Goal: Task Accomplishment & Management: Manage account settings

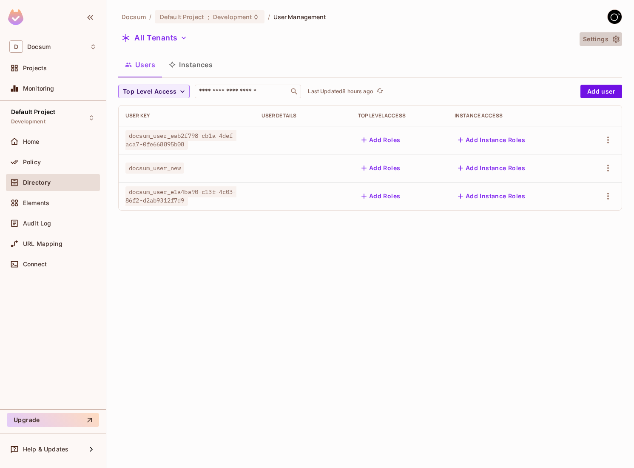
click at [618, 38] on icon "button" at bounding box center [616, 39] width 7 height 7
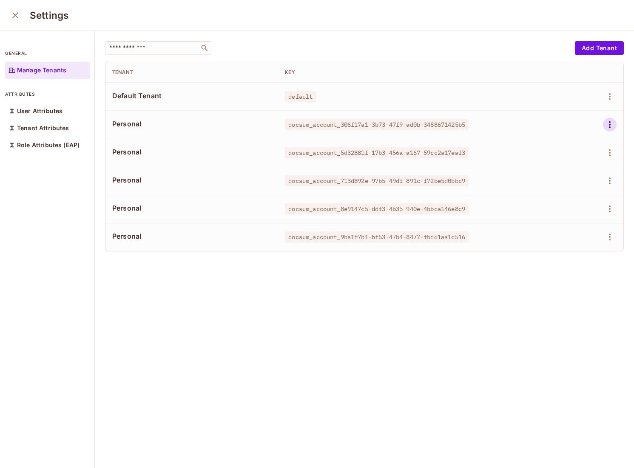
click at [613, 124] on icon "button" at bounding box center [610, 124] width 10 height 10
click at [566, 282] on div at bounding box center [317, 234] width 634 height 468
click at [281, 302] on div "​ Add Tenant Tenant Key Default Tenant default Personal docsum_account_306f17a1…" at bounding box center [364, 250] width 539 height 438
click at [609, 124] on icon "button" at bounding box center [610, 124] width 10 height 10
click at [583, 179] on div "Delete Tenant" at bounding box center [579, 181] width 40 height 9
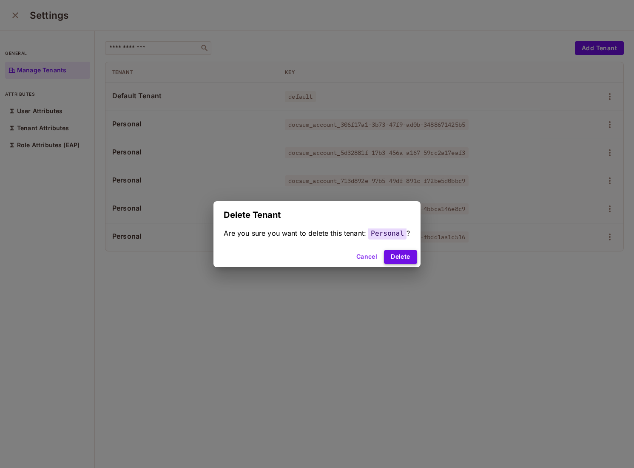
click at [387, 256] on button "Delete" at bounding box center [400, 257] width 33 height 14
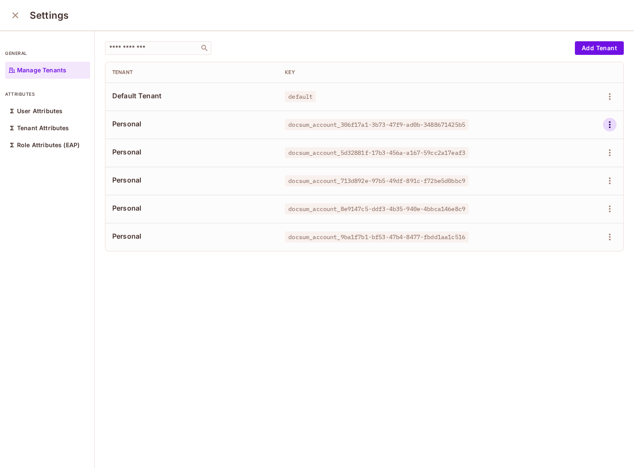
click at [611, 125] on icon "button" at bounding box center [610, 124] width 10 height 10
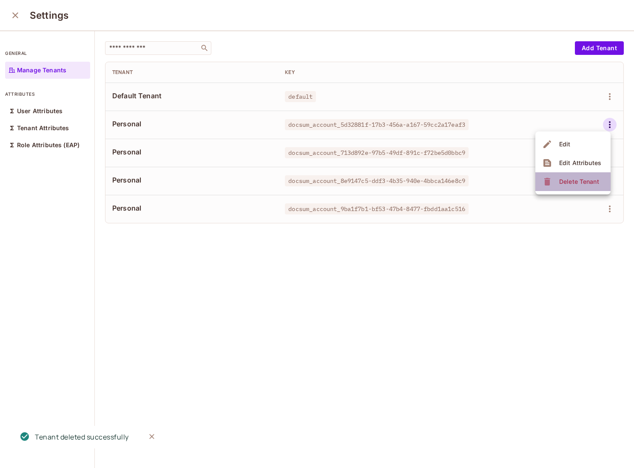
click at [572, 173] on li "Delete Tenant" at bounding box center [572, 181] width 75 height 19
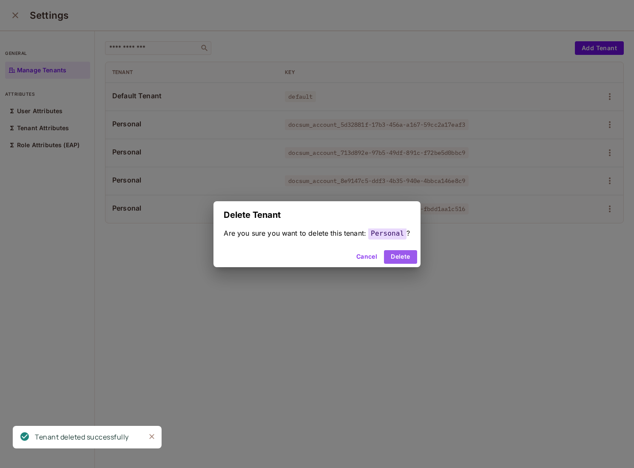
drag, startPoint x: 408, startPoint y: 252, endPoint x: 578, endPoint y: 152, distance: 197.5
click at [409, 252] on button "Delete" at bounding box center [400, 257] width 33 height 14
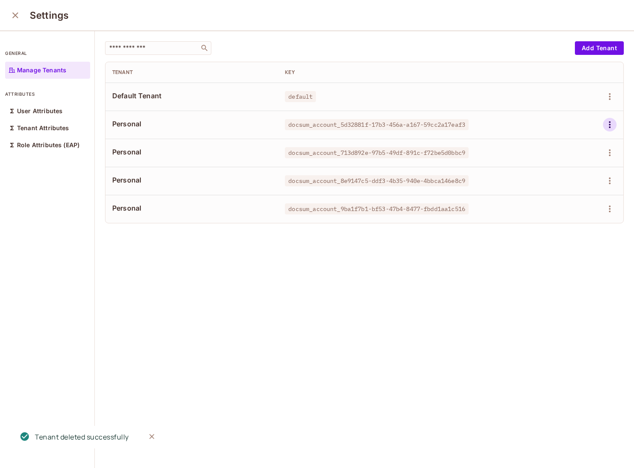
click at [604, 121] on button "button" at bounding box center [610, 125] width 14 height 14
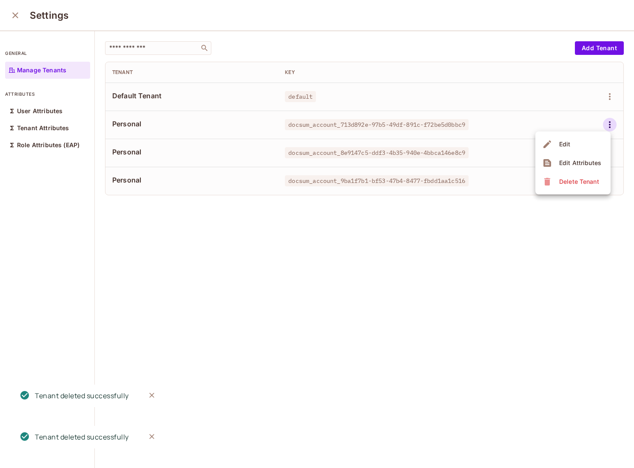
click at [569, 176] on span "Delete Tenant" at bounding box center [579, 182] width 45 height 14
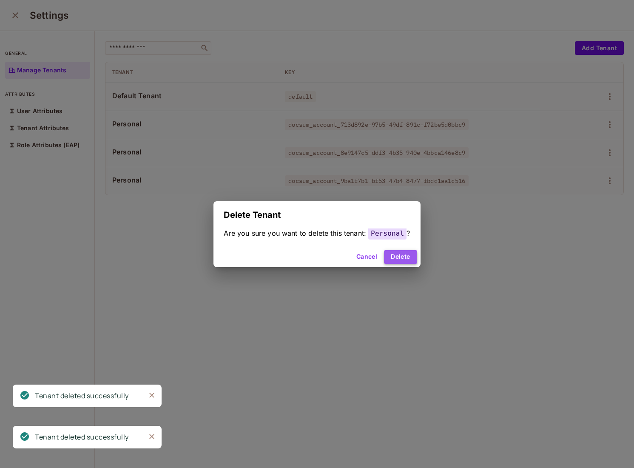
click at [404, 256] on button "Delete" at bounding box center [400, 257] width 33 height 14
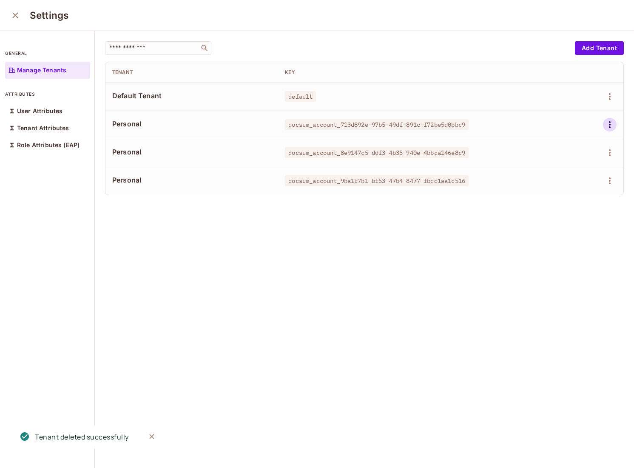
click at [613, 122] on icon "button" at bounding box center [610, 124] width 10 height 10
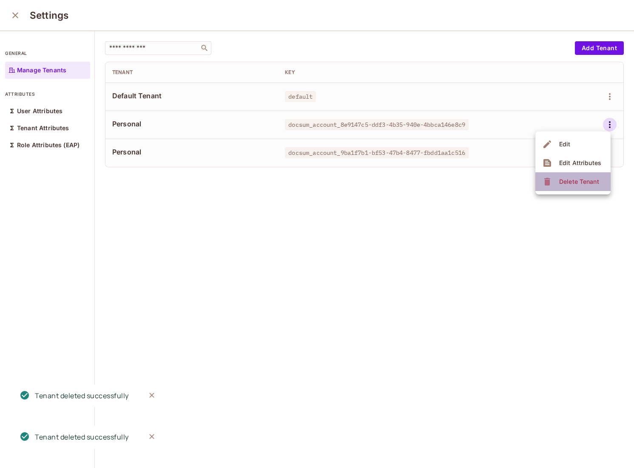
click at [578, 176] on span "Delete Tenant" at bounding box center [579, 182] width 45 height 14
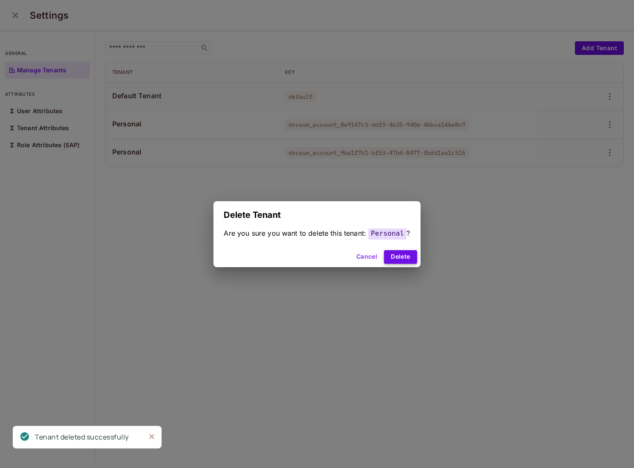
click at [393, 253] on button "Delete" at bounding box center [400, 257] width 33 height 14
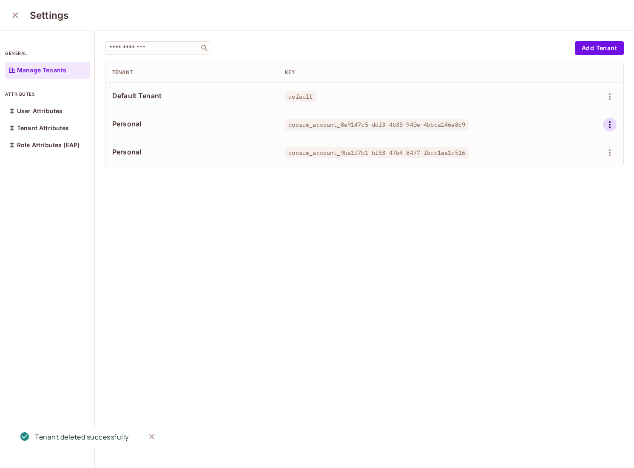
click at [608, 127] on icon "button" at bounding box center [610, 124] width 10 height 10
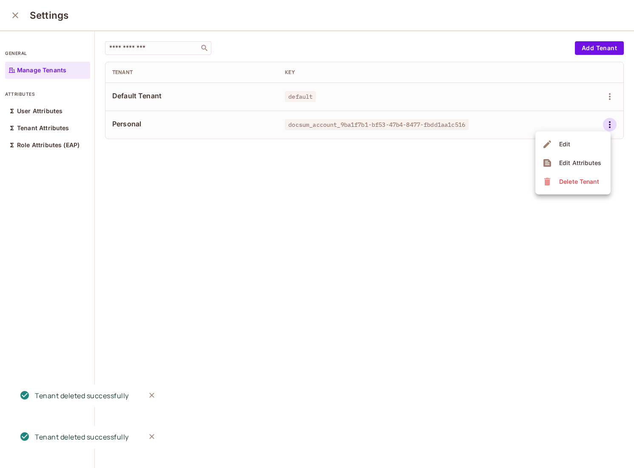
click at [554, 186] on div "Delete Tenant" at bounding box center [572, 182] width 60 height 14
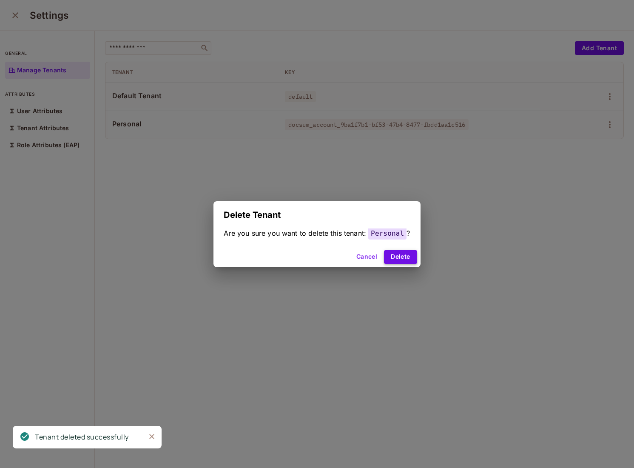
click at [406, 263] on button "Delete" at bounding box center [400, 257] width 33 height 14
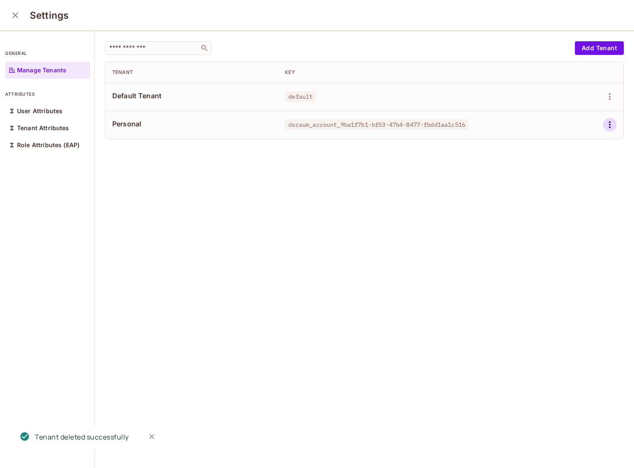
click at [614, 128] on icon "button" at bounding box center [610, 124] width 10 height 10
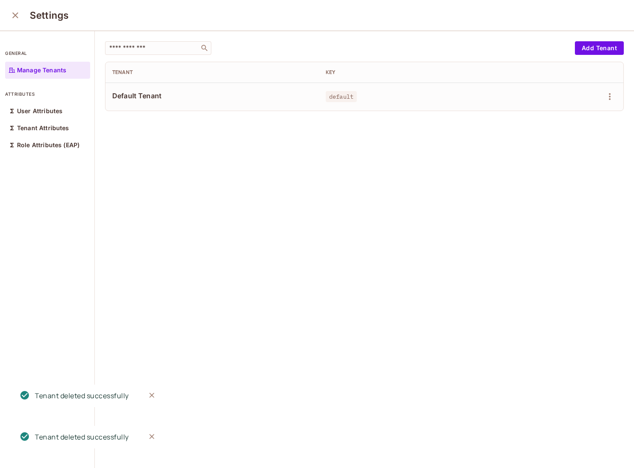
click at [575, 178] on div "​ Add Tenant Tenant Key Default Tenant default" at bounding box center [364, 250] width 539 height 438
click at [14, 11] on icon "close" at bounding box center [15, 15] width 10 height 10
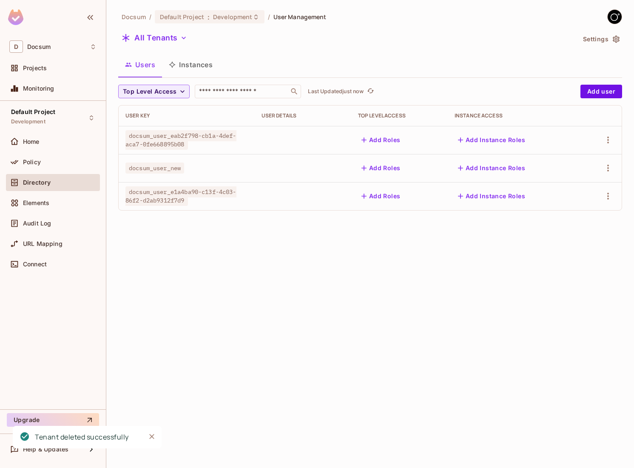
click at [612, 145] on div at bounding box center [601, 140] width 28 height 14
click at [609, 142] on icon "button" at bounding box center [608, 140] width 10 height 10
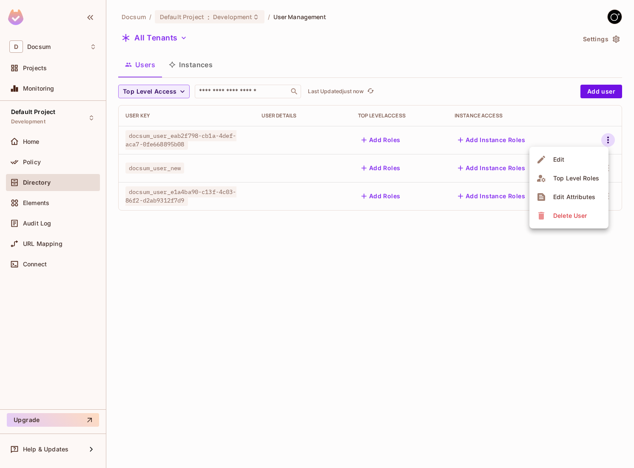
click at [568, 216] on div "Delete User" at bounding box center [570, 215] width 34 height 9
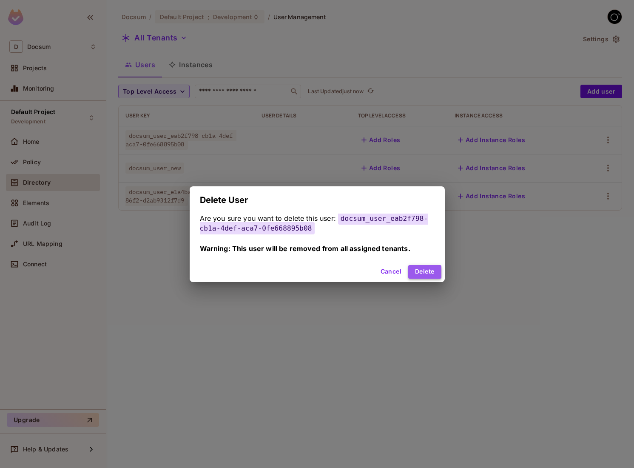
click at [432, 268] on button "Delete" at bounding box center [424, 272] width 33 height 14
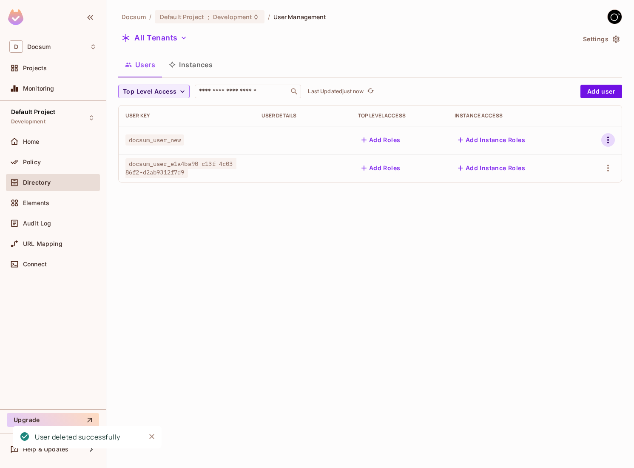
click at [609, 140] on icon "button" at bounding box center [608, 140] width 2 height 7
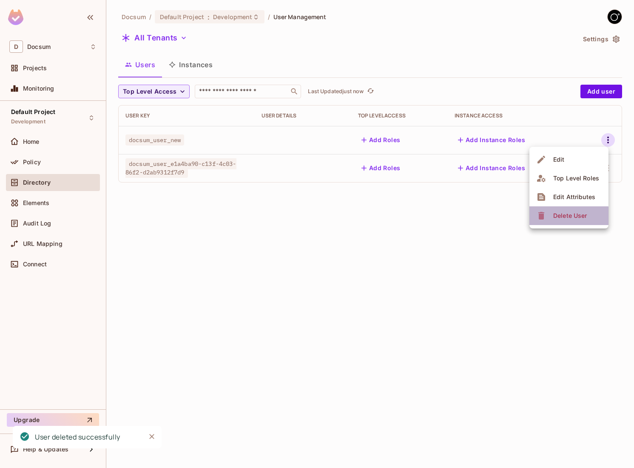
click at [554, 216] on div "Delete User" at bounding box center [570, 215] width 34 height 9
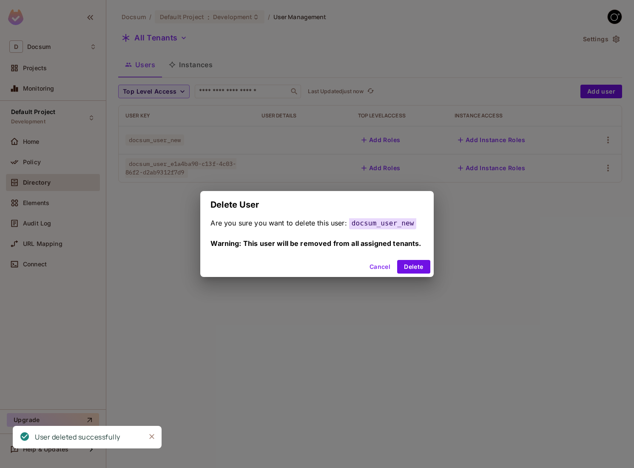
click at [412, 259] on div "Cancel Delete" at bounding box center [316, 266] width 233 height 20
click at [412, 263] on button "Delete" at bounding box center [413, 267] width 33 height 14
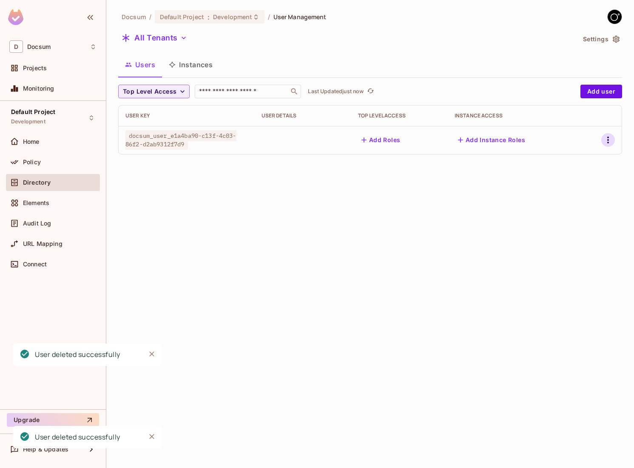
click at [613, 137] on button "button" at bounding box center [608, 140] width 14 height 14
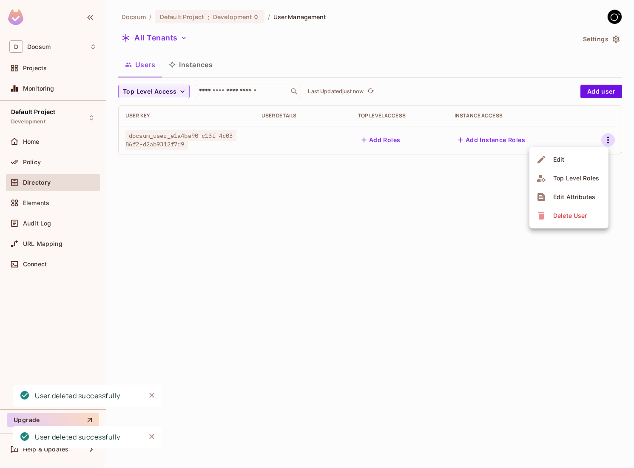
click at [553, 209] on span "Delete User" at bounding box center [570, 216] width 39 height 14
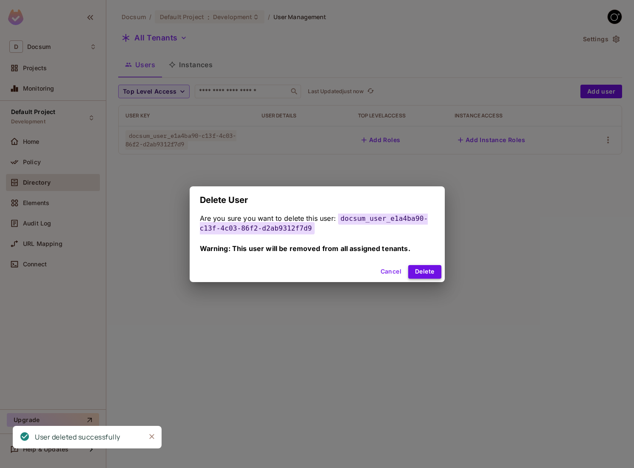
click at [430, 269] on button "Delete" at bounding box center [424, 272] width 33 height 14
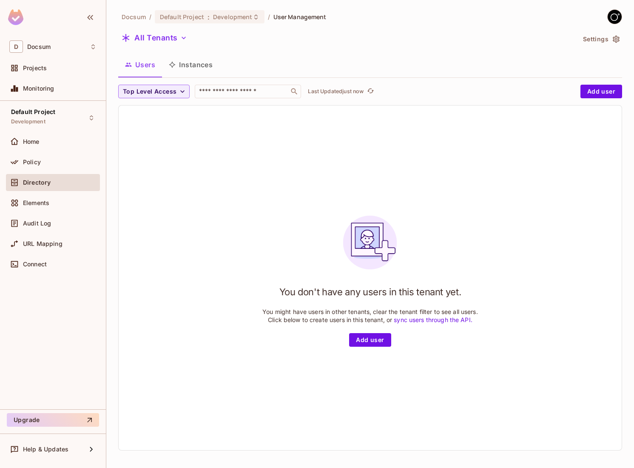
click at [208, 64] on button "Instances" at bounding box center [190, 64] width 57 height 21
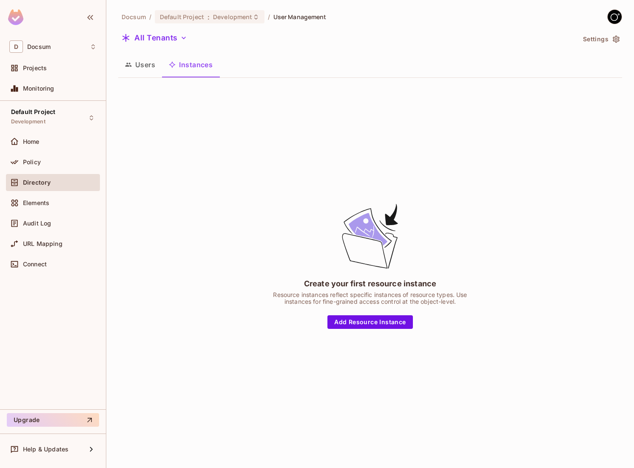
click at [154, 69] on button "Users" at bounding box center [140, 64] width 44 height 21
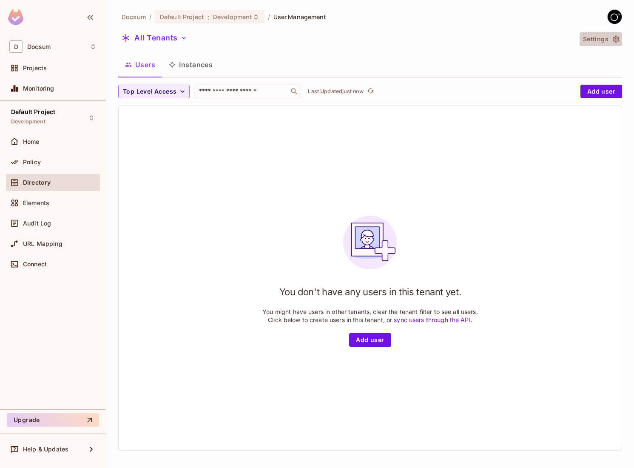
click at [616, 39] on icon "button" at bounding box center [616, 39] width 9 height 9
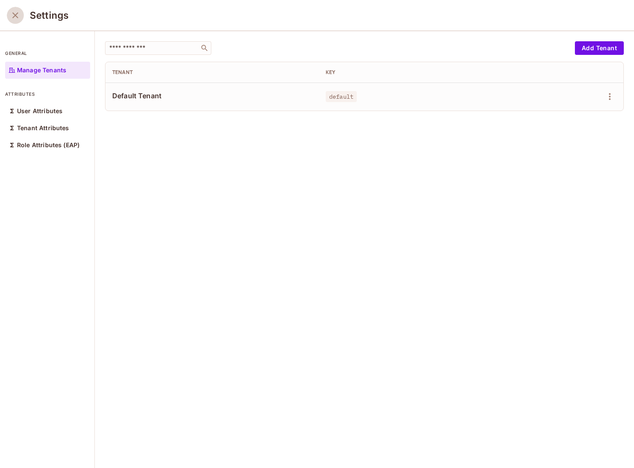
click at [17, 19] on icon "close" at bounding box center [15, 15] width 10 height 10
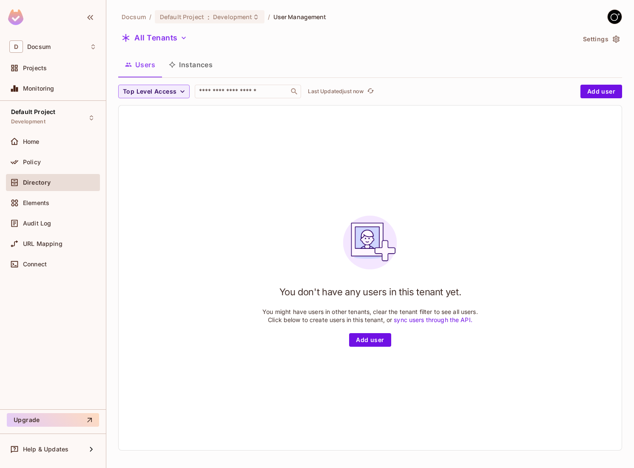
click at [198, 54] on div "Docsum / Default Project : Development / User Management All Tenants Settings U…" at bounding box center [370, 233] width 504 height 448
click at [190, 59] on button "Instances" at bounding box center [190, 64] width 57 height 21
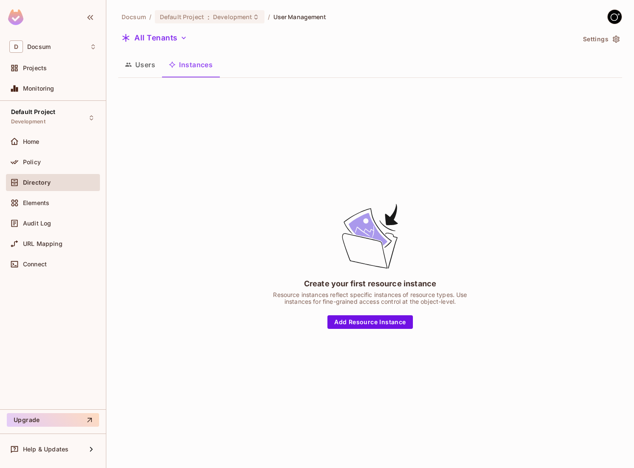
drag, startPoint x: 153, startPoint y: 66, endPoint x: 161, endPoint y: 76, distance: 12.4
click at [161, 76] on div "Users Instances" at bounding box center [370, 65] width 504 height 23
click at [142, 67] on button "Users" at bounding box center [140, 64] width 44 height 21
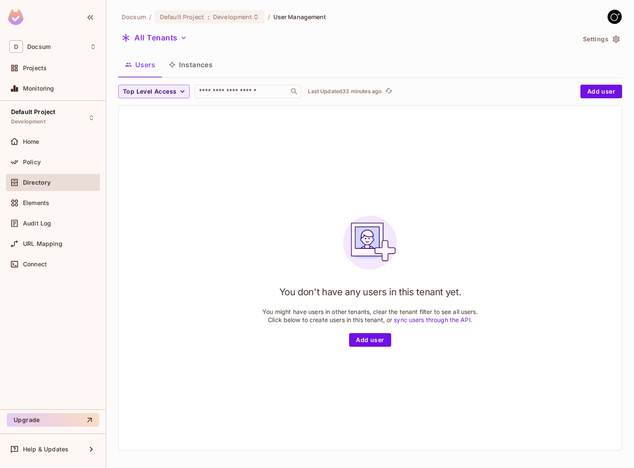
click at [282, 234] on div "You don't have any users in this tenant yet. You might have users in other tena…" at bounding box center [370, 278] width 216 height 138
click at [220, 69] on div "Users Instances" at bounding box center [370, 64] width 504 height 21
click at [213, 69] on button "Instances" at bounding box center [190, 64] width 57 height 21
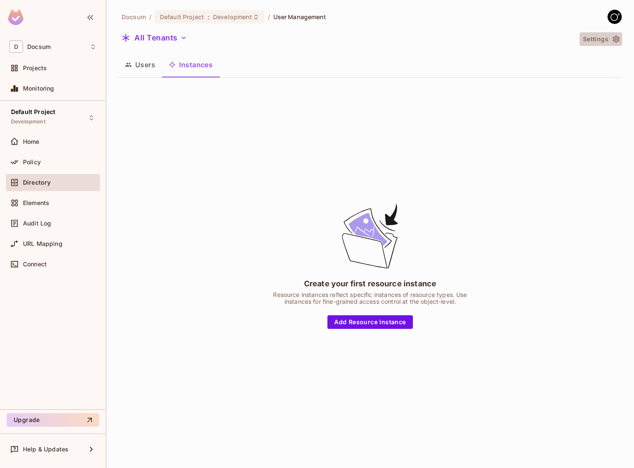
click at [620, 38] on icon "button" at bounding box center [616, 39] width 9 height 9
click at [184, 189] on div "Create your first resource instance Resource instances reflect specific instanc…" at bounding box center [370, 265] width 504 height 361
click at [618, 38] on icon "button" at bounding box center [616, 39] width 7 height 7
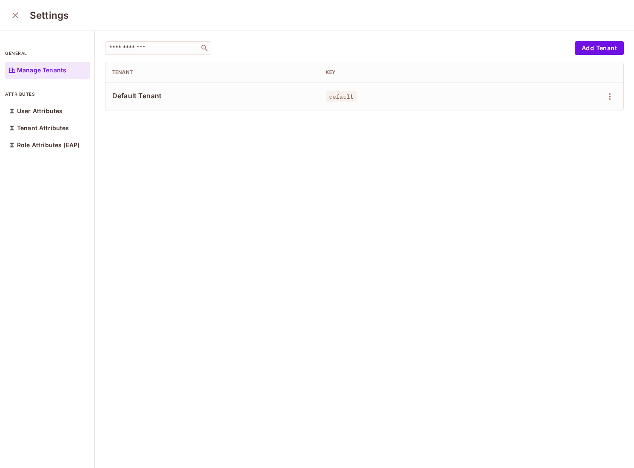
click at [305, 246] on div "​ Add Tenant Tenant Key Default Tenant default" at bounding box center [364, 250] width 539 height 438
click at [17, 12] on icon "close" at bounding box center [15, 15] width 6 height 6
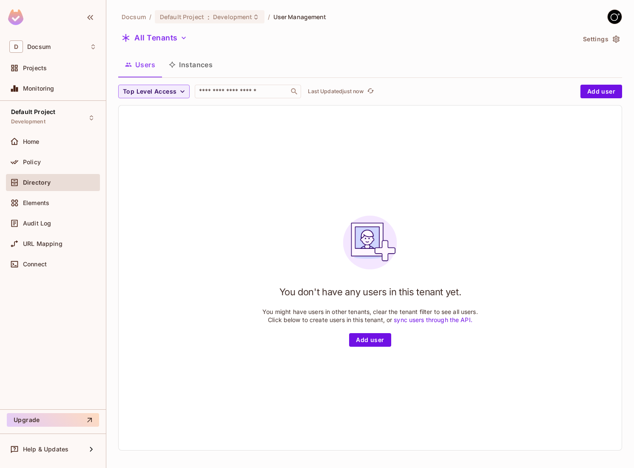
click at [197, 74] on button "Instances" at bounding box center [190, 64] width 57 height 21
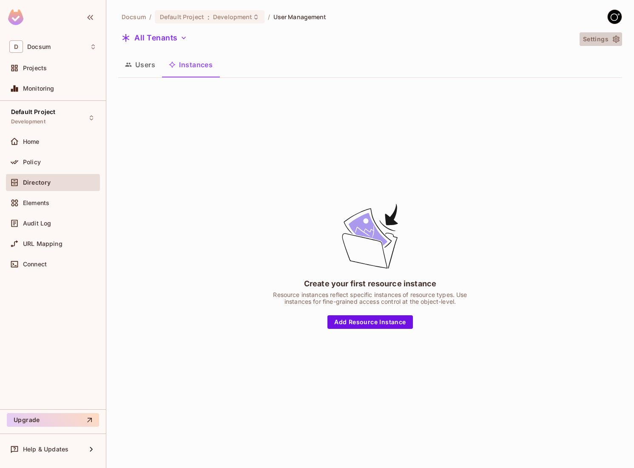
click at [614, 39] on icon "button" at bounding box center [616, 39] width 7 height 7
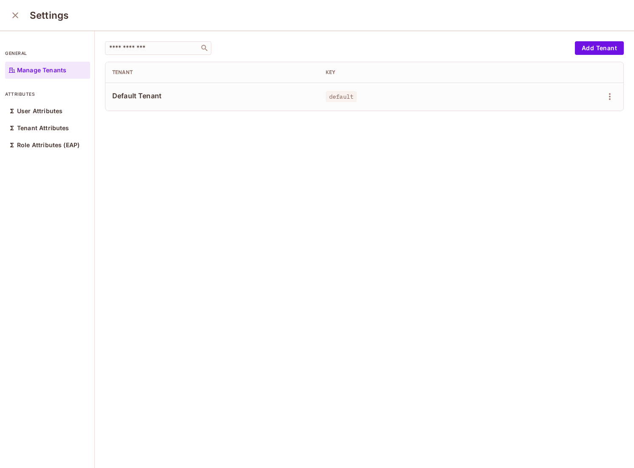
click at [331, 295] on div "​ Add Tenant Tenant Key Default Tenant default" at bounding box center [364, 250] width 539 height 438
click at [523, 108] on td "default" at bounding box center [413, 97] width 271 height 28
